Goal: Task Accomplishment & Management: Use online tool/utility

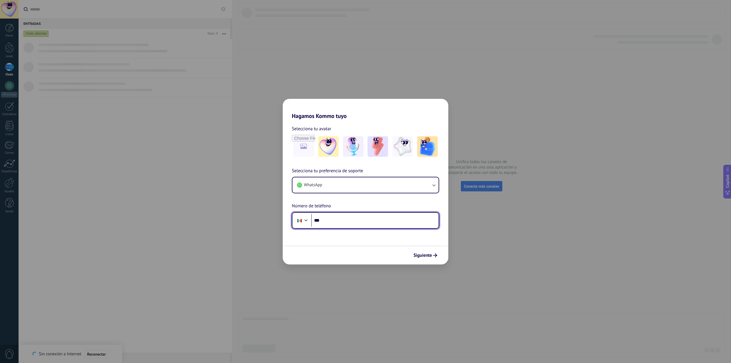
click at [342, 222] on input "***" at bounding box center [374, 220] width 127 height 13
type input "**********"
click at [425, 254] on span "Siguiente" at bounding box center [422, 255] width 19 height 4
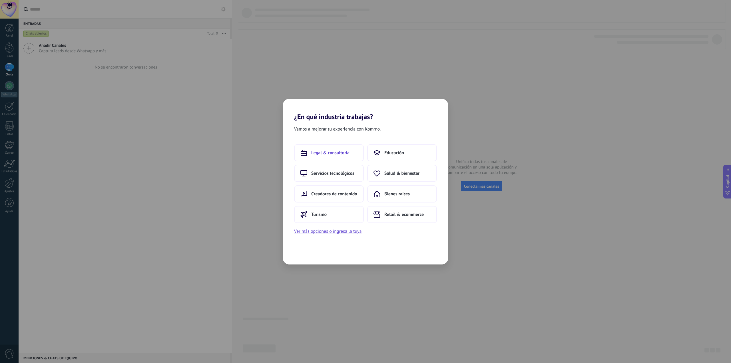
click at [347, 153] on span "Legal & consultoría" at bounding box center [330, 153] width 38 height 6
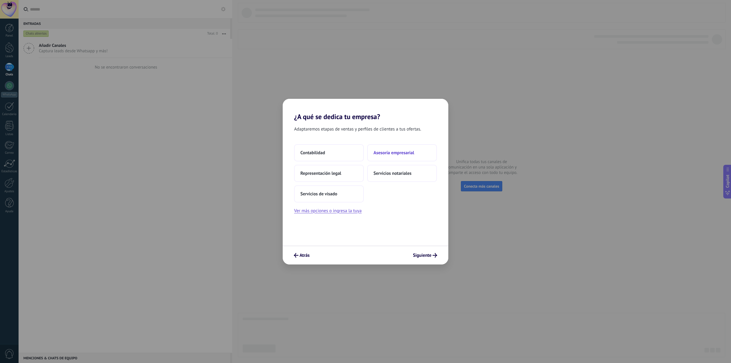
click at [395, 149] on button "Asesoría empresarial" at bounding box center [402, 152] width 70 height 17
click at [310, 147] on button "Solo yo" at bounding box center [329, 152] width 70 height 17
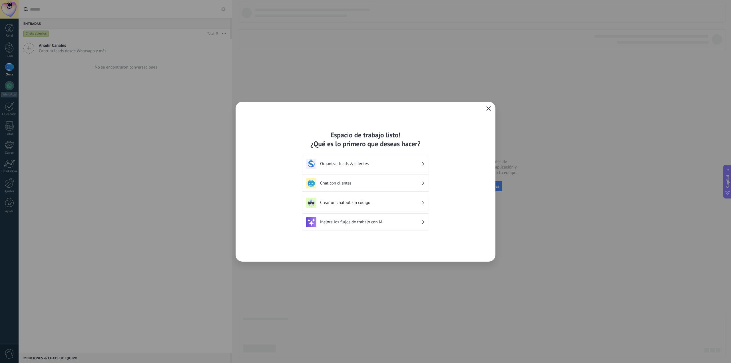
click at [490, 109] on icon "button" at bounding box center [488, 108] width 5 height 5
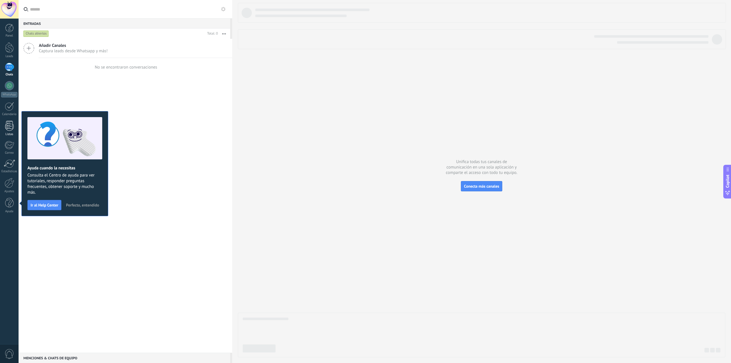
click at [8, 125] on div at bounding box center [9, 126] width 9 height 10
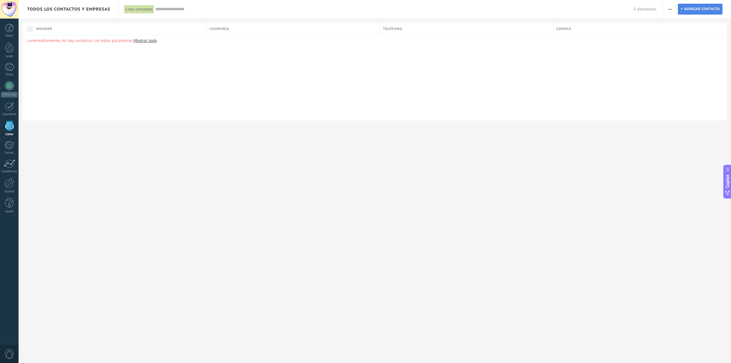
click at [696, 6] on span "Agregar contacto" at bounding box center [702, 9] width 36 height 10
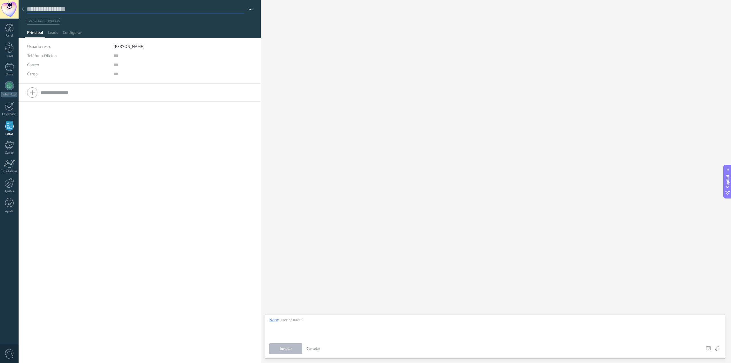
click at [85, 12] on input "text" at bounding box center [136, 9] width 218 height 9
type input "**********"
click at [125, 54] on input "text" at bounding box center [156, 55] width 85 height 9
type input "**********"
click at [374, 25] on div "Buscar Carga más Participantes:" at bounding box center [496, 181] width 470 height 363
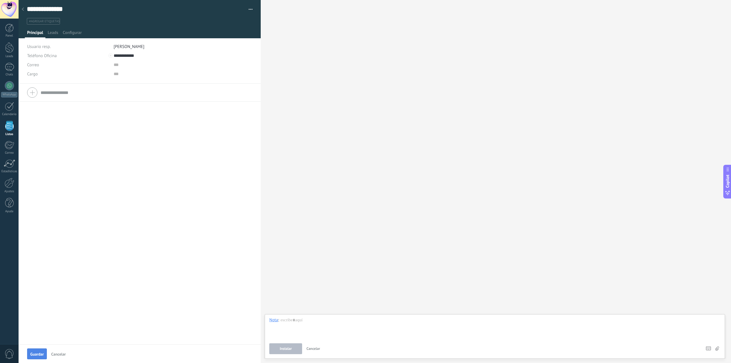
click at [35, 356] on span "Guardar" at bounding box center [36, 354] width 13 height 4
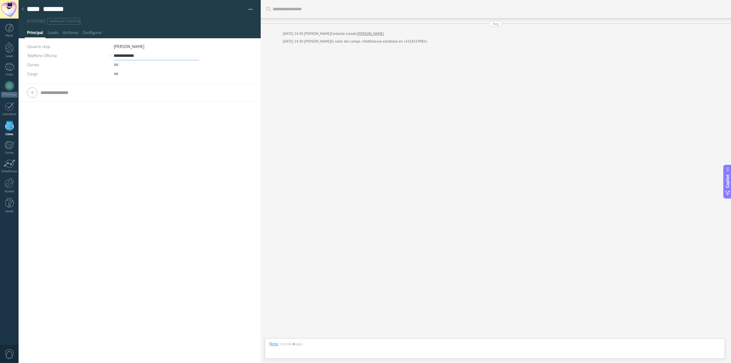
click at [129, 56] on input "**********" at bounding box center [156, 55] width 85 height 9
type input "**********"
click at [168, 90] on input "text" at bounding box center [147, 92] width 212 height 9
click at [317, 110] on div "Buscar Carga más [DATE] [DATE] 14:30 [PERSON_NAME] Contacto creado: [PERSON_NAM…" at bounding box center [496, 181] width 470 height 363
click at [52, 31] on span "Leads" at bounding box center [53, 34] width 11 height 8
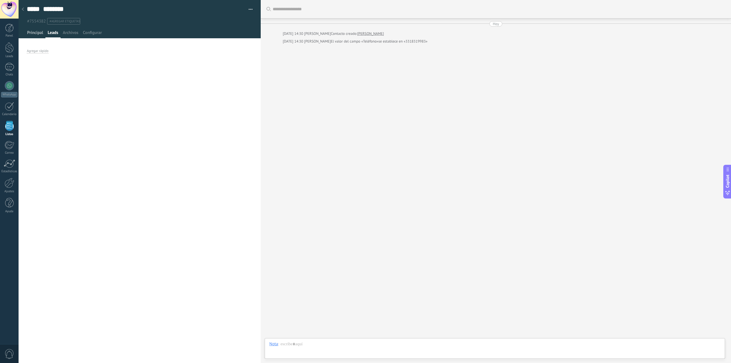
click at [37, 32] on span "Principal" at bounding box center [35, 34] width 16 height 8
click at [11, 183] on div at bounding box center [10, 183] width 10 height 10
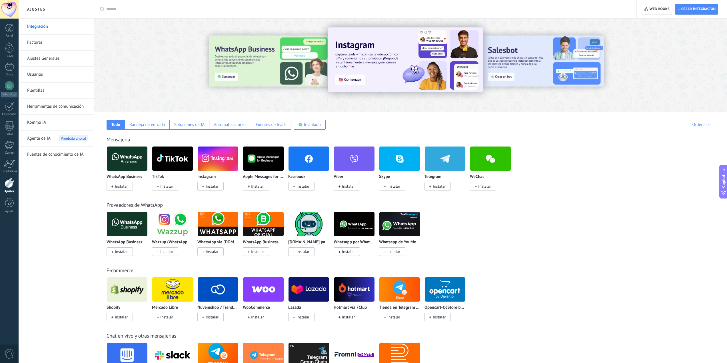
click at [123, 9] on input "text" at bounding box center [367, 9] width 522 height 6
type input "********"
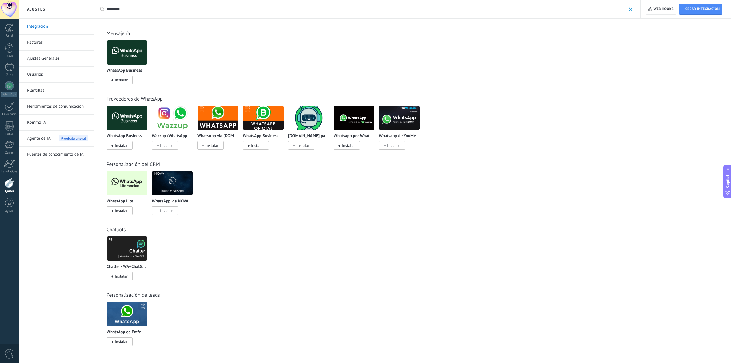
click at [130, 82] on span "Instalar" at bounding box center [119, 80] width 26 height 9
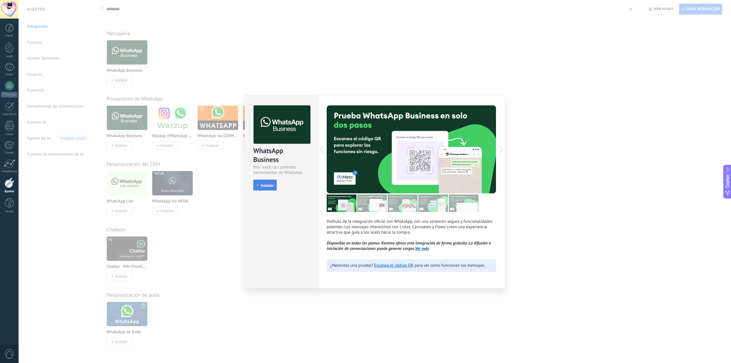
click at [263, 186] on span "Instalar" at bounding box center [267, 185] width 13 height 4
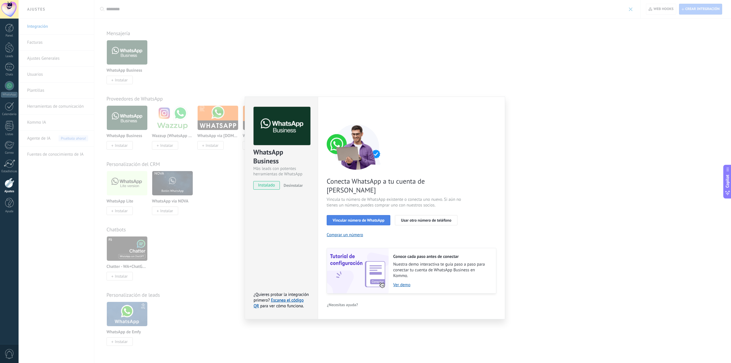
click at [361, 218] on span "Vincular número de WhatsApp" at bounding box center [359, 220] width 52 height 4
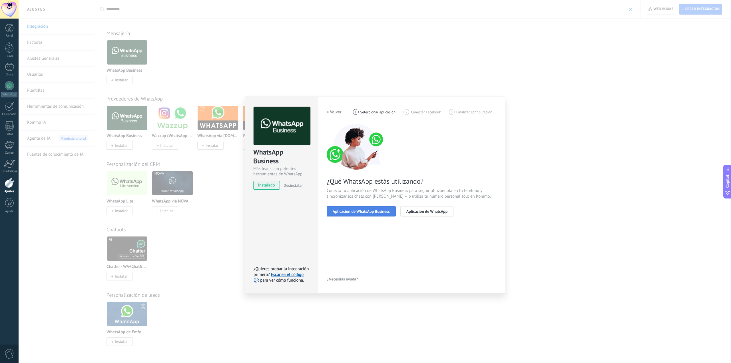
click at [376, 215] on button "Aplicación de WhatsApp Business" at bounding box center [361, 211] width 69 height 10
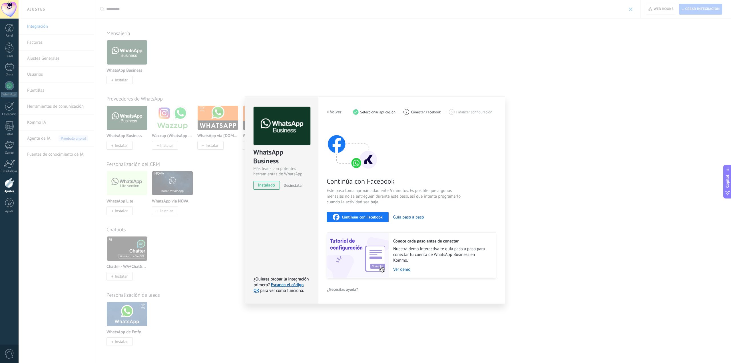
click at [332, 110] on h2 "< Volver" at bounding box center [334, 111] width 15 height 5
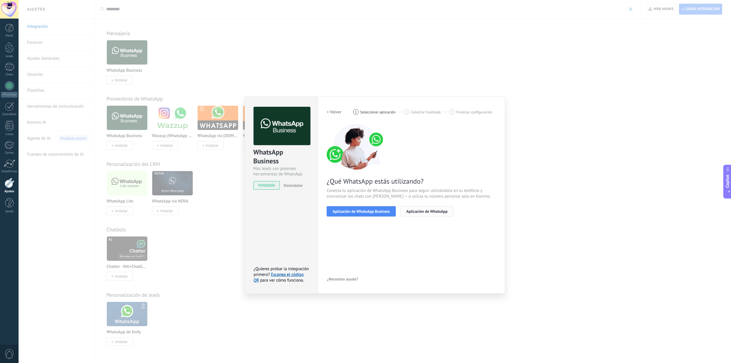
click at [423, 209] on span "Aplicación de WhatsApp" at bounding box center [426, 211] width 41 height 4
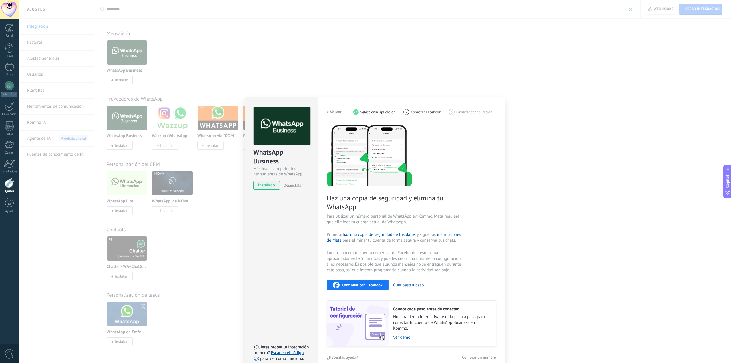
click at [331, 114] on h2 "< Volver" at bounding box center [334, 111] width 15 height 5
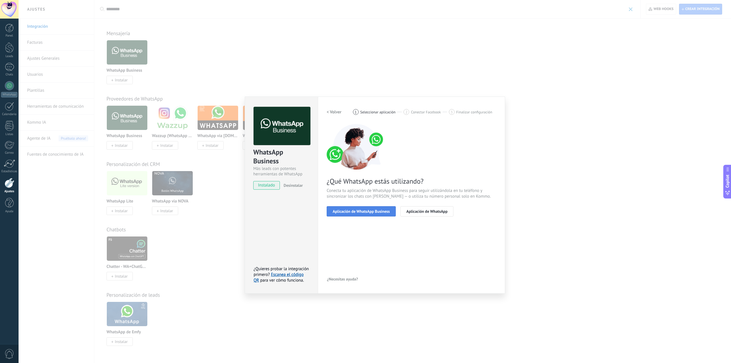
click at [387, 210] on span "Aplicación de WhatsApp Business" at bounding box center [361, 211] width 57 height 4
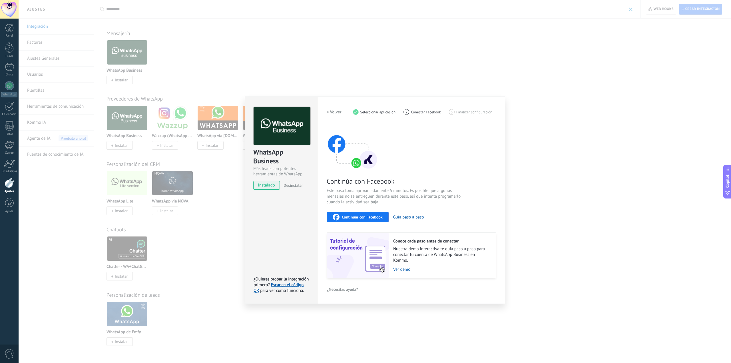
click at [377, 215] on span "Continuar con Facebook" at bounding box center [362, 217] width 41 height 4
click at [248, 239] on div "WhatsApp Business Más leads con potentes herramientas de WhatsApp instalado Des…" at bounding box center [281, 199] width 73 height 207
click at [609, 160] on div "WhatsApp Business Más leads con potentes herramientas de WhatsApp instalado Des…" at bounding box center [375, 181] width 712 height 363
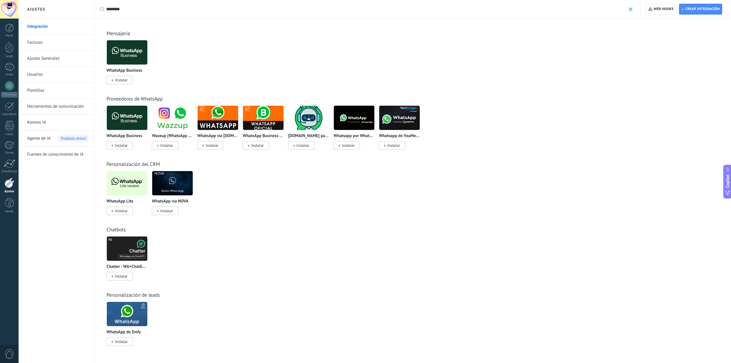
click at [117, 119] on img at bounding box center [127, 118] width 41 height 28
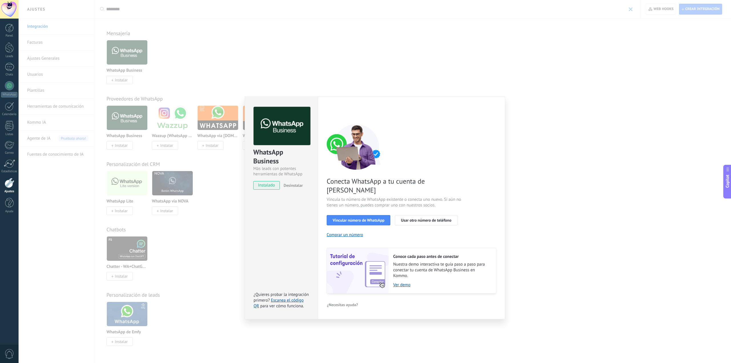
click at [291, 183] on span "Desinstalar" at bounding box center [292, 185] width 19 height 5
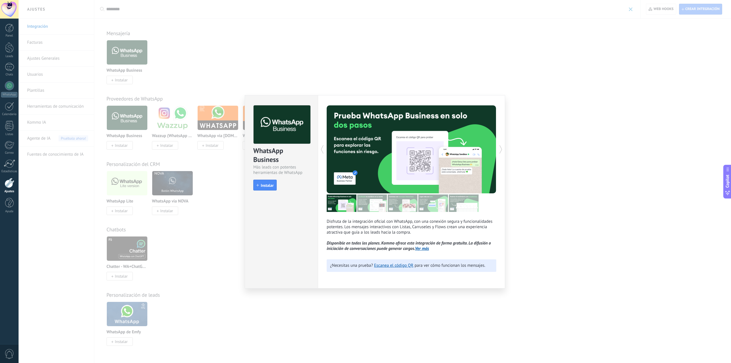
click at [342, 201] on img at bounding box center [342, 202] width 30 height 17
click at [370, 208] on img at bounding box center [372, 202] width 30 height 17
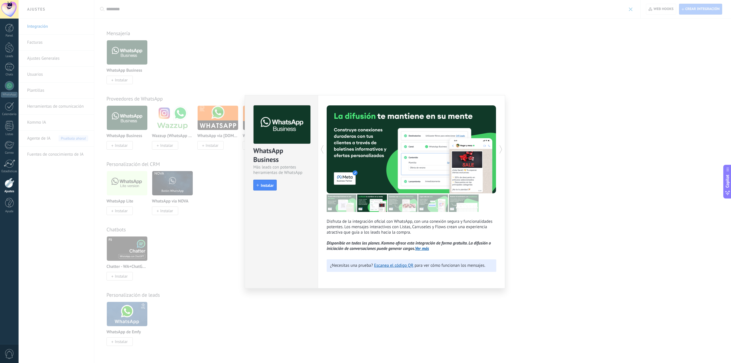
click at [401, 214] on div "Disfruta de la integración oficial con WhatsApp, con una conexión segura y func…" at bounding box center [412, 178] width 170 height 146
click at [402, 211] on img at bounding box center [403, 202] width 30 height 17
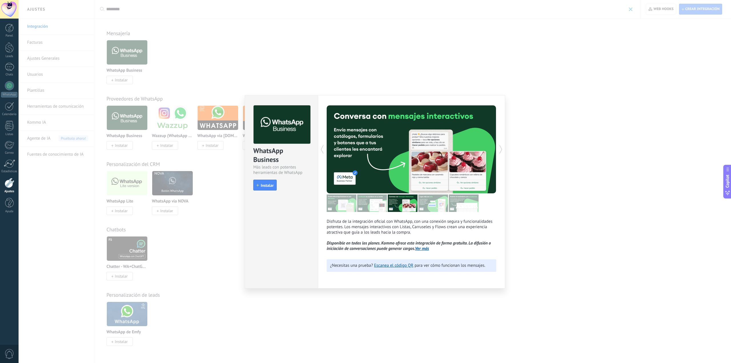
click at [466, 209] on img at bounding box center [464, 202] width 30 height 17
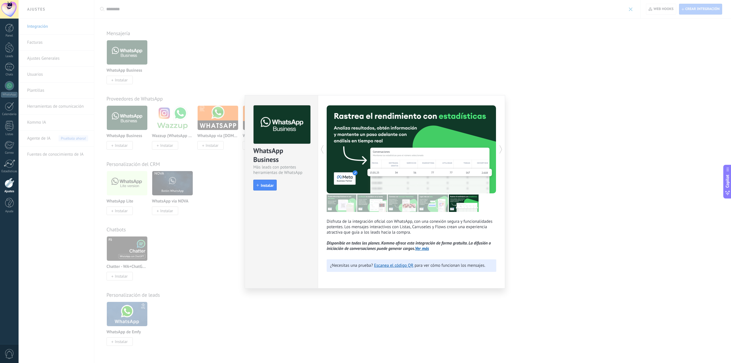
click at [590, 217] on div "WhatsApp Business Más leads con potentes herramientas de WhatsApp install Insta…" at bounding box center [375, 181] width 712 height 363
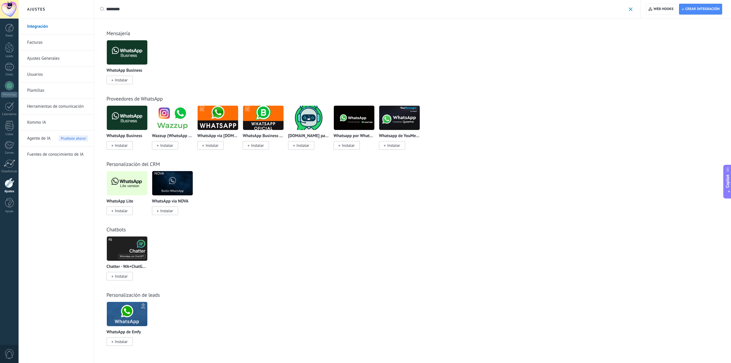
click at [115, 187] on img at bounding box center [127, 183] width 41 height 28
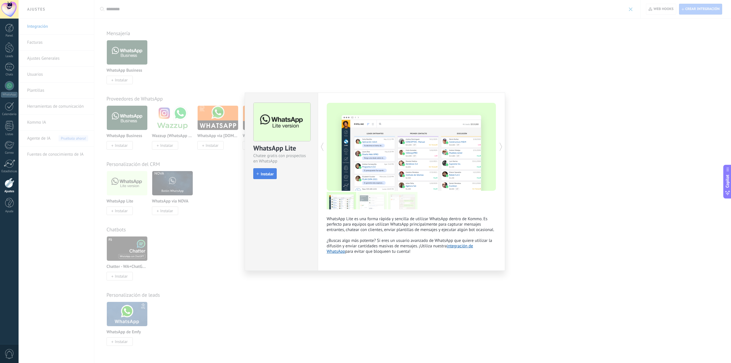
click at [261, 173] on span "Instalar" at bounding box center [267, 174] width 13 height 4
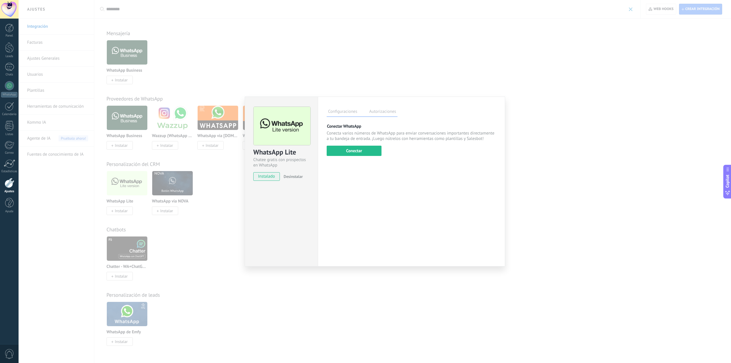
click at [356, 189] on div "Configuraciones Autorizaciones Esta pestaña registra a los usuarios que han con…" at bounding box center [411, 181] width 187 height 170
